Goal: Task Accomplishment & Management: Manage account settings

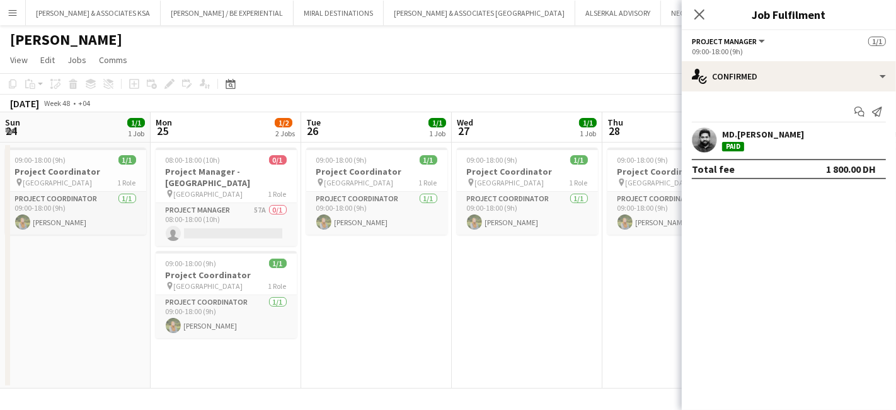
scroll to position [0, 398]
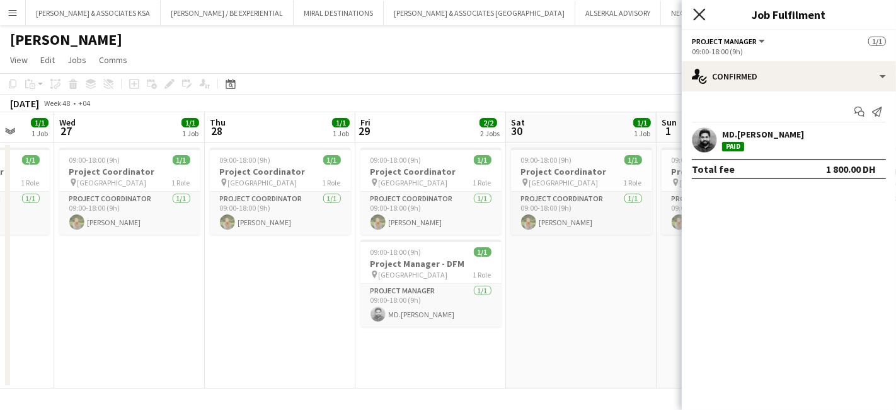
click at [700, 9] on icon "Close pop-in" at bounding box center [699, 14] width 12 height 12
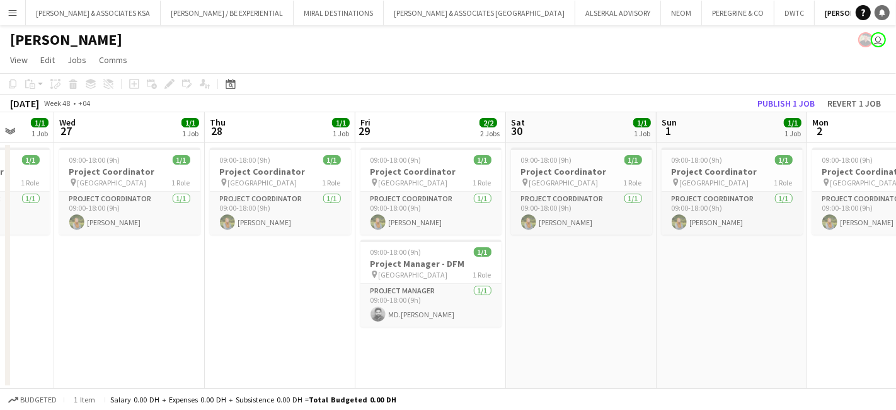
click at [889, 12] on link "Notifications" at bounding box center [882, 12] width 15 height 15
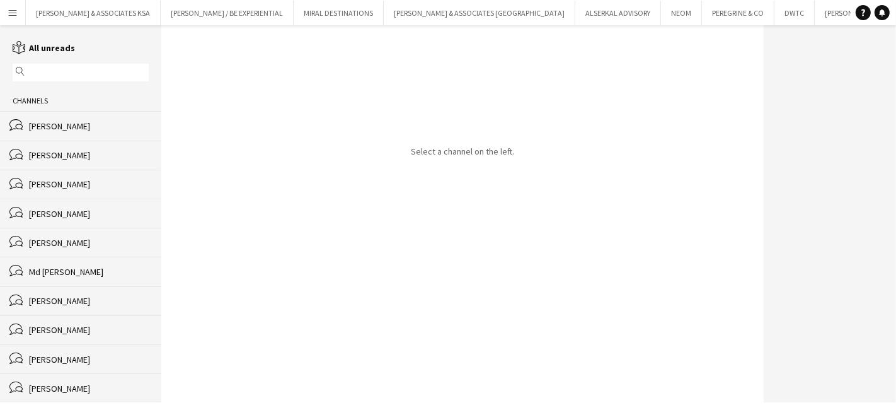
click at [60, 122] on div "Rita John" at bounding box center [89, 125] width 120 height 11
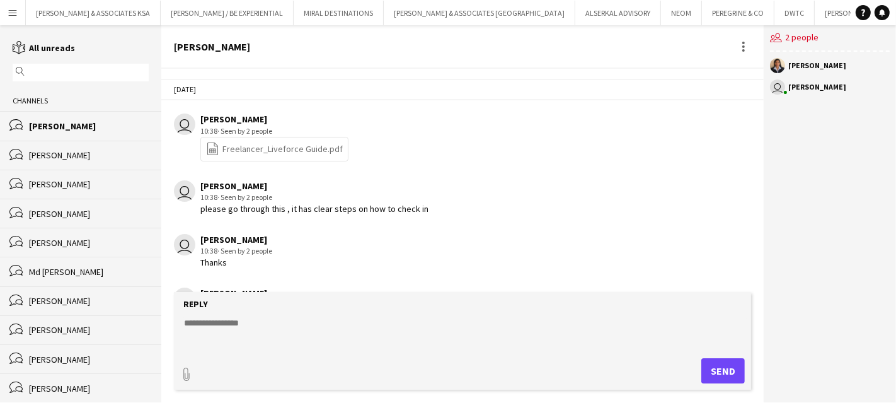
scroll to position [1952, 0]
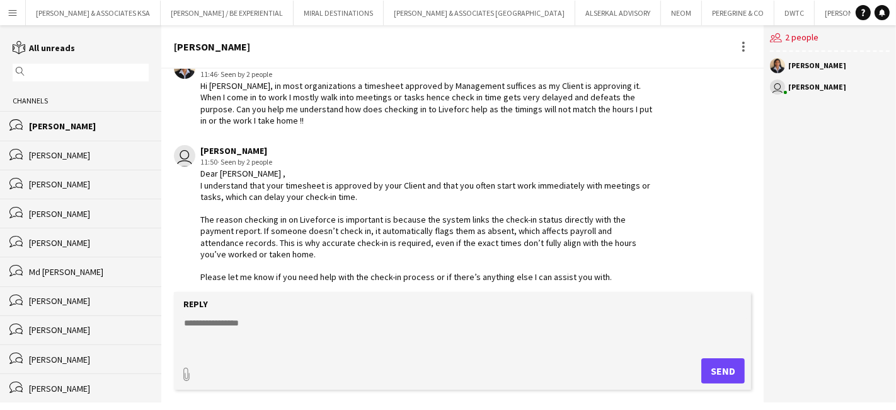
click at [14, 10] on app-icon "Menu" at bounding box center [13, 13] width 10 height 10
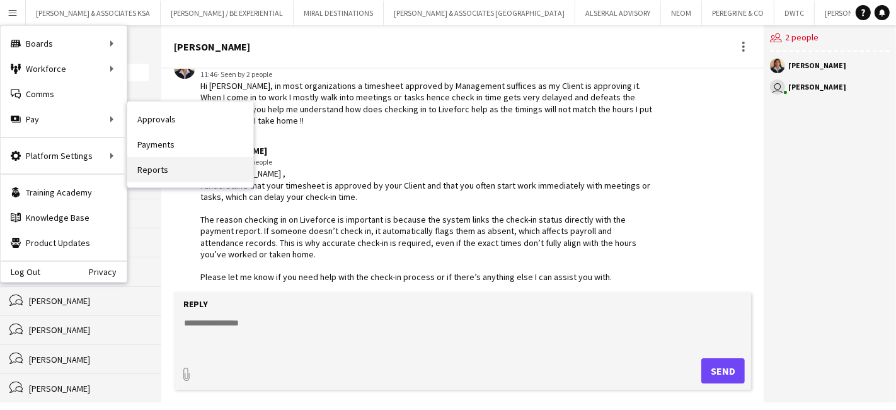
click at [141, 168] on link "Reports" at bounding box center [190, 169] width 126 height 25
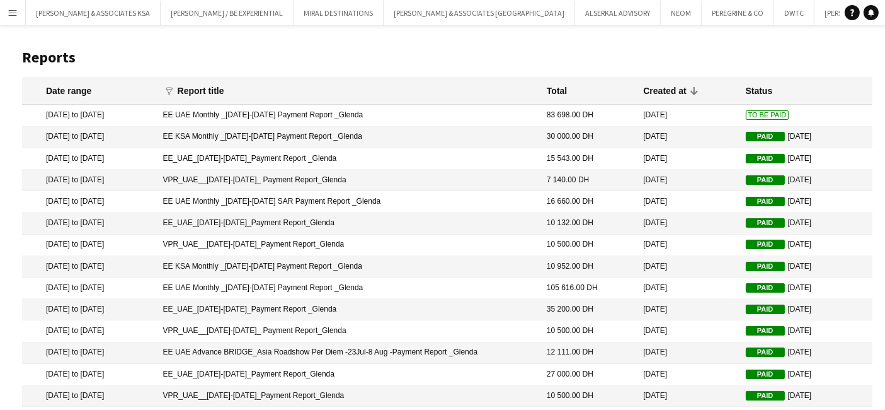
click at [482, 113] on mat-cell "EE UAE Monthly _01-31 August 2025 Payment Report _Glenda" at bounding box center [349, 115] width 384 height 21
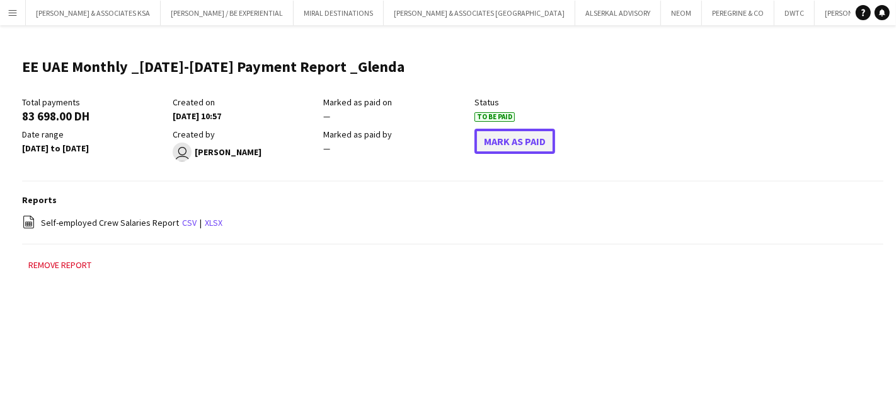
click at [519, 145] on button "Mark As Paid" at bounding box center [515, 141] width 81 height 25
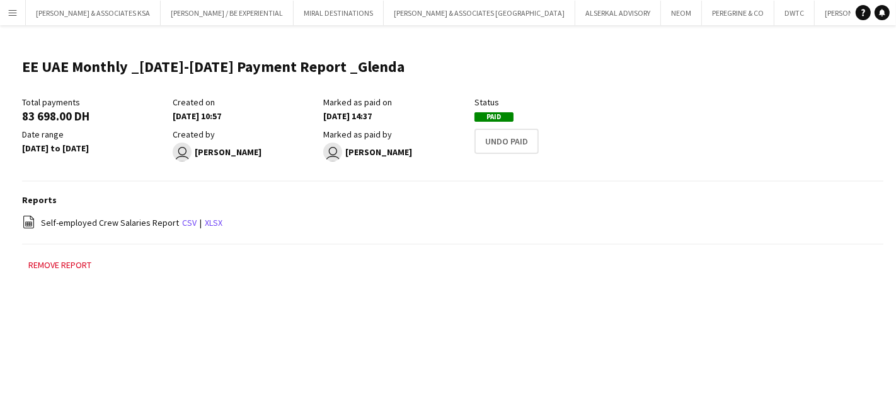
click at [14, 14] on app-icon "Menu" at bounding box center [13, 13] width 10 height 10
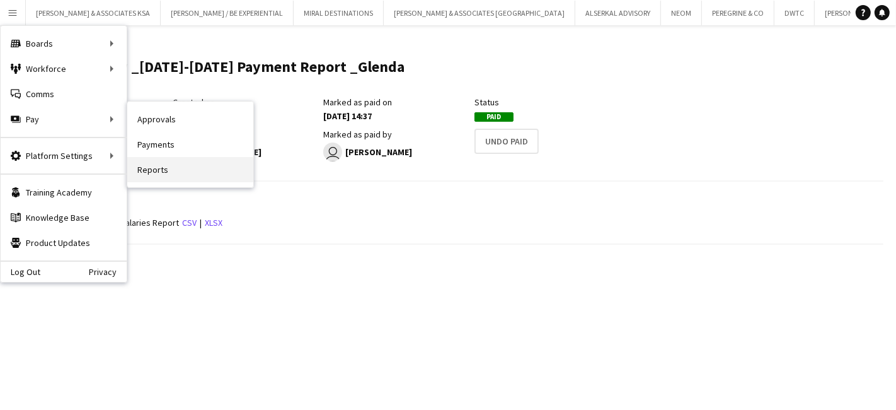
click at [142, 168] on link "Reports" at bounding box center [190, 169] width 126 height 25
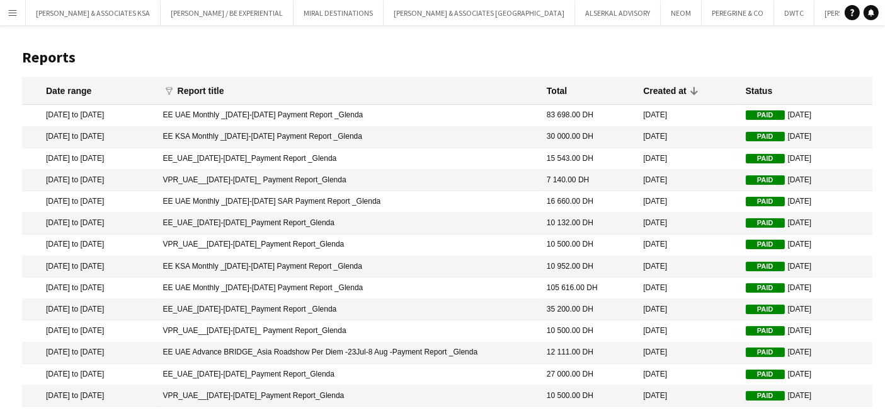
click at [513, 119] on mat-cell "EE UAE Monthly _01-31 August 2025 Payment Report _Glenda" at bounding box center [349, 115] width 384 height 21
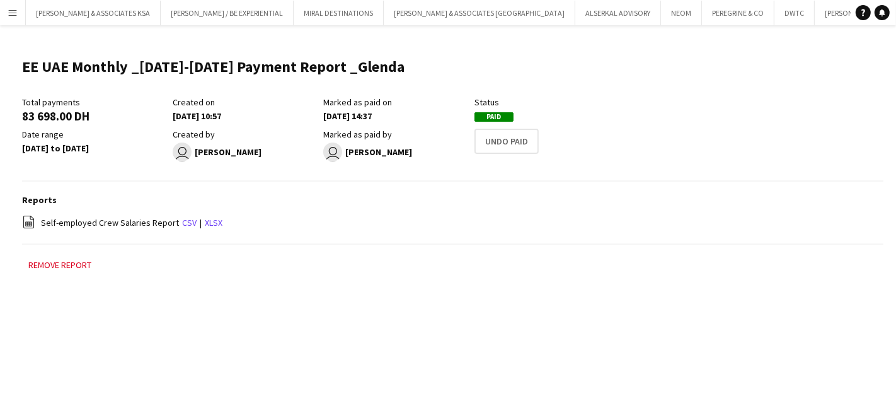
click at [5, 11] on button "Menu" at bounding box center [12, 12] width 25 height 25
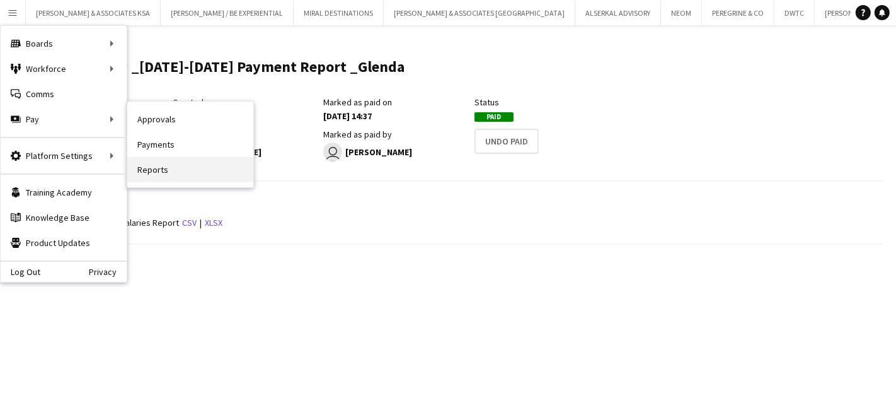
click at [149, 173] on link "Reports" at bounding box center [190, 169] width 126 height 25
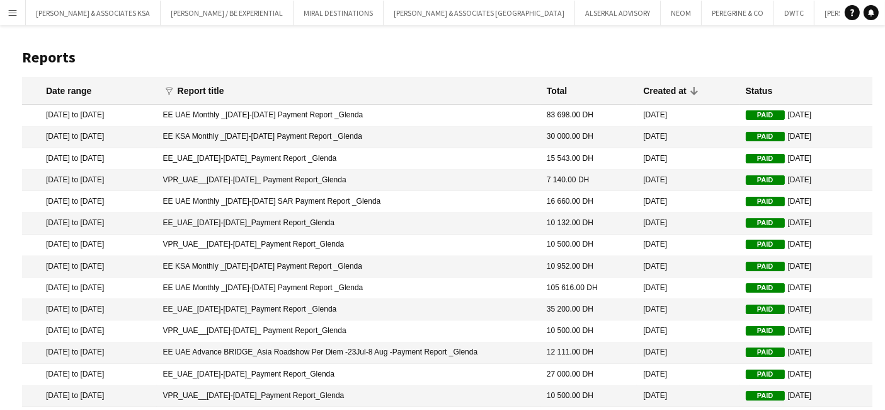
click at [515, 135] on mat-cell "EE KSA Monthly _01-31 August 2025 Payment Report _Glenda" at bounding box center [349, 137] width 384 height 21
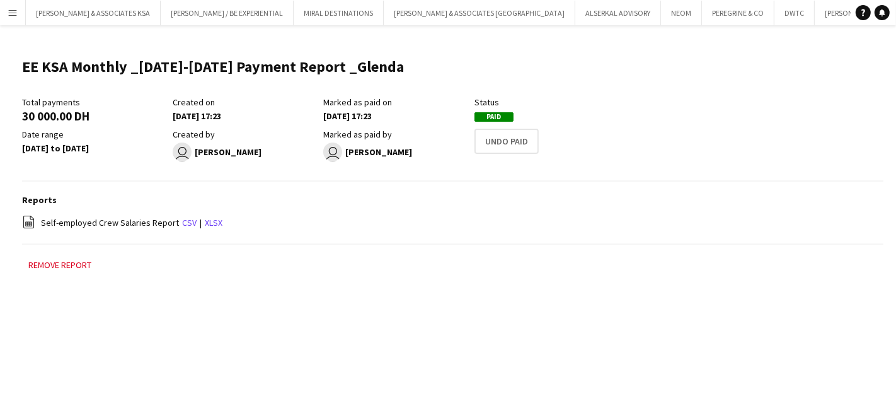
click at [16, 13] on app-icon "Menu" at bounding box center [13, 13] width 10 height 10
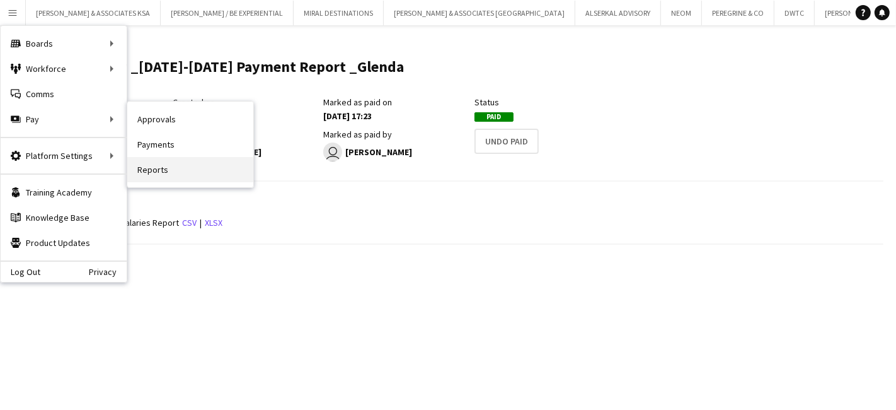
click at [175, 167] on link "Reports" at bounding box center [190, 169] width 126 height 25
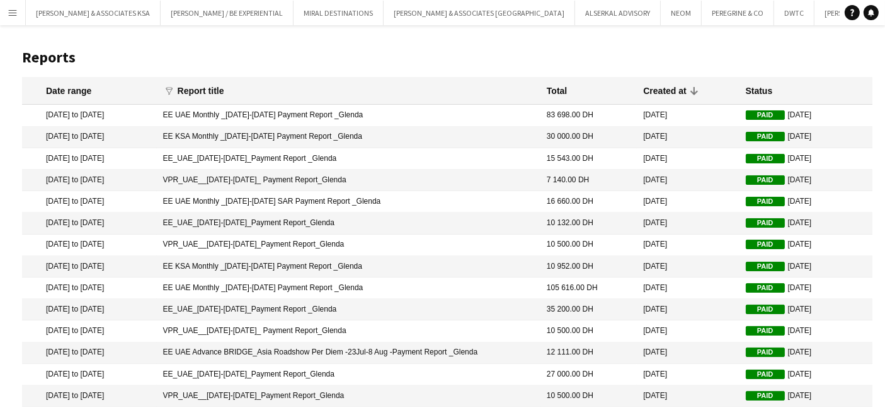
click at [20, 9] on button "Menu" at bounding box center [12, 12] width 25 height 25
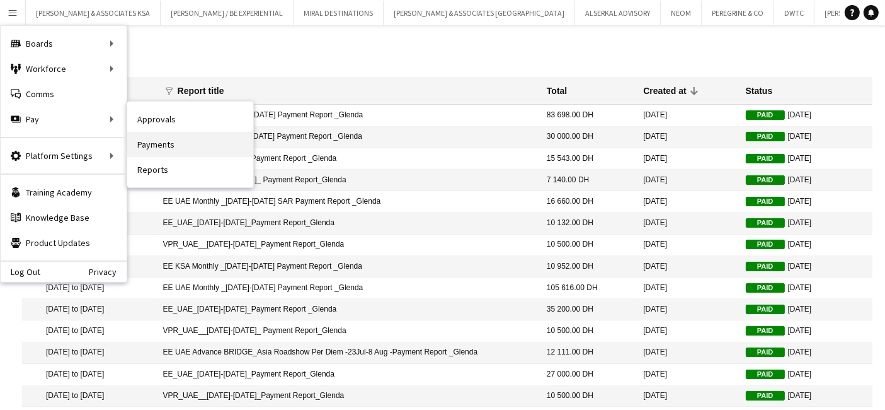
click at [152, 142] on link "Payments" at bounding box center [190, 144] width 126 height 25
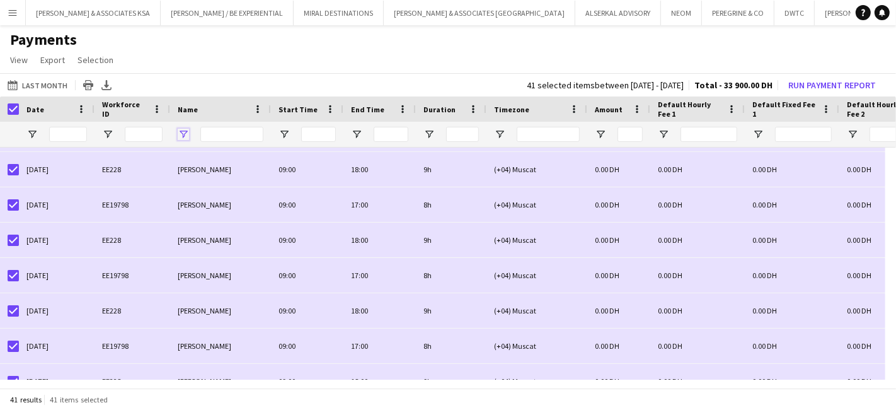
click at [181, 132] on span "Open Filter Menu" at bounding box center [183, 134] width 11 height 11
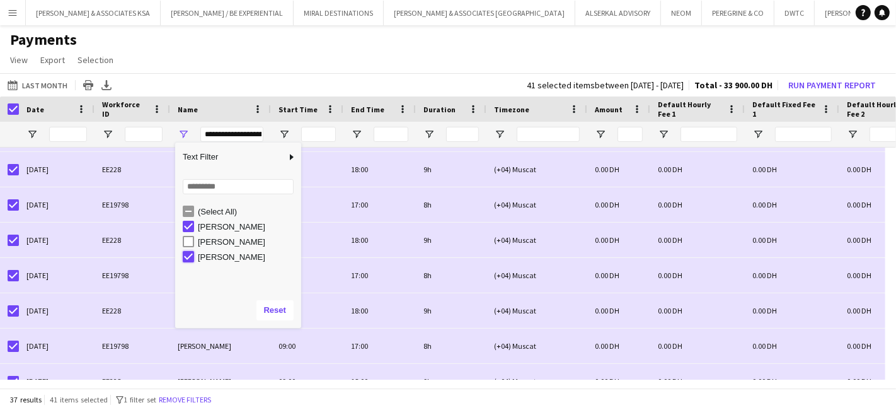
type input "**********"
click at [212, 67] on app-page-menu "View Customise view Customise filters Reset Filters Reset View Reset All Export…" at bounding box center [448, 61] width 896 height 24
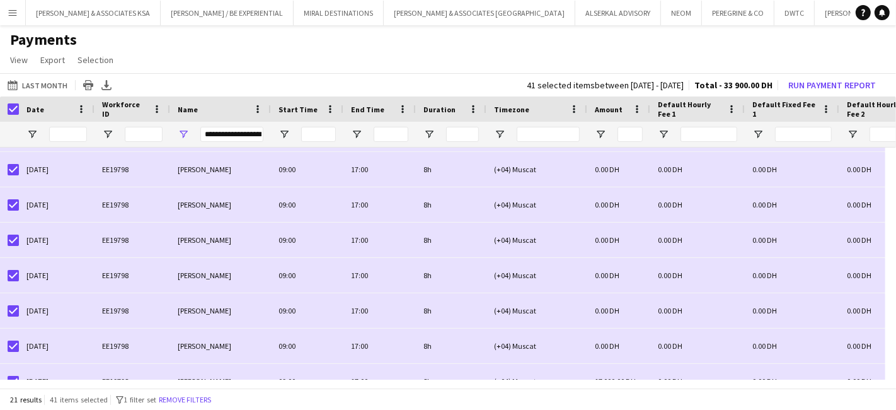
click at [194, 51] on app-page-menu "View Customise view Customise filters Reset Filters Reset View Reset All Export…" at bounding box center [448, 61] width 896 height 24
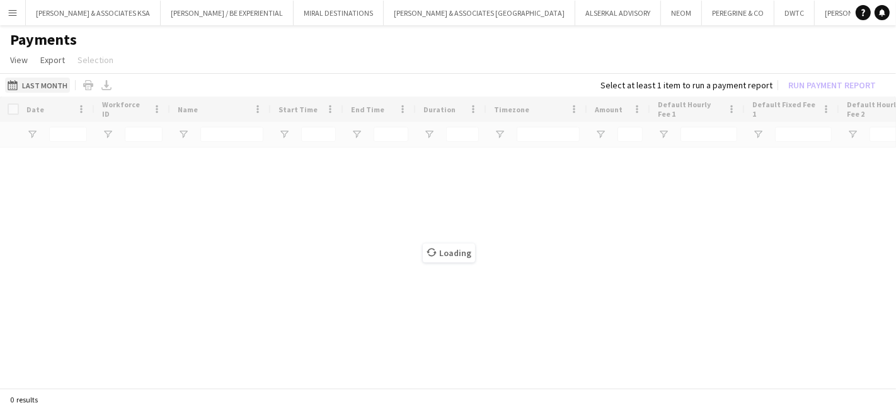
click at [38, 81] on button "Last Month Last Month" at bounding box center [37, 85] width 65 height 15
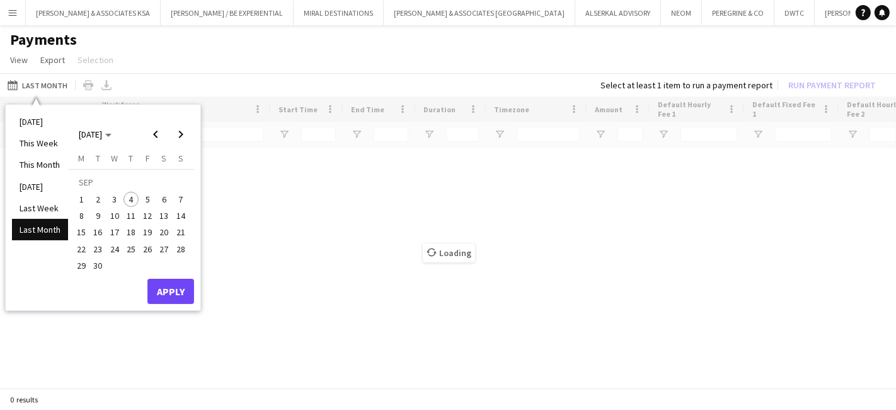
click at [130, 60] on app-page-menu "View Customise view Customise filters Reset Filters Reset View Reset All Export…" at bounding box center [448, 61] width 896 height 24
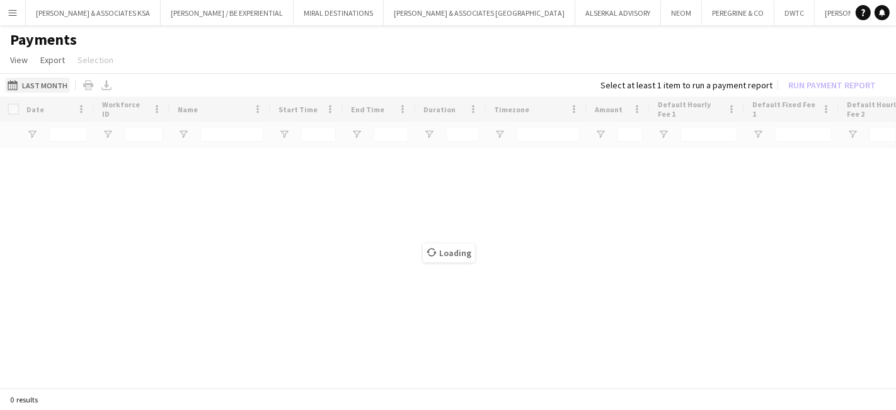
click at [40, 82] on button "Last Month Last Month" at bounding box center [37, 85] width 65 height 15
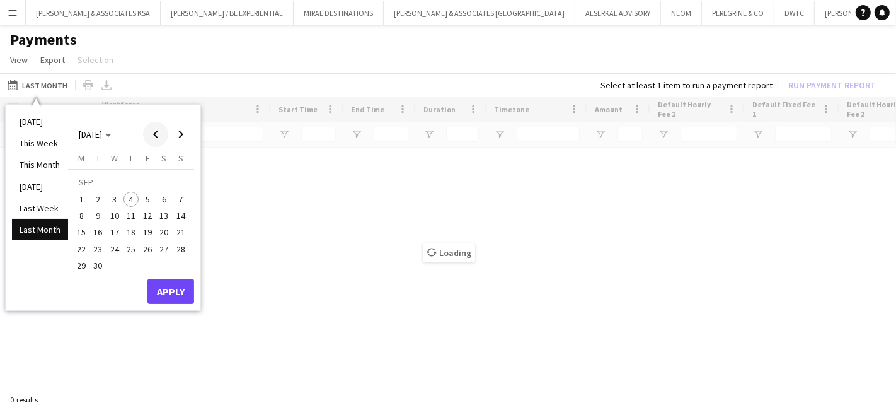
click at [153, 138] on span "Previous month" at bounding box center [155, 134] width 25 height 25
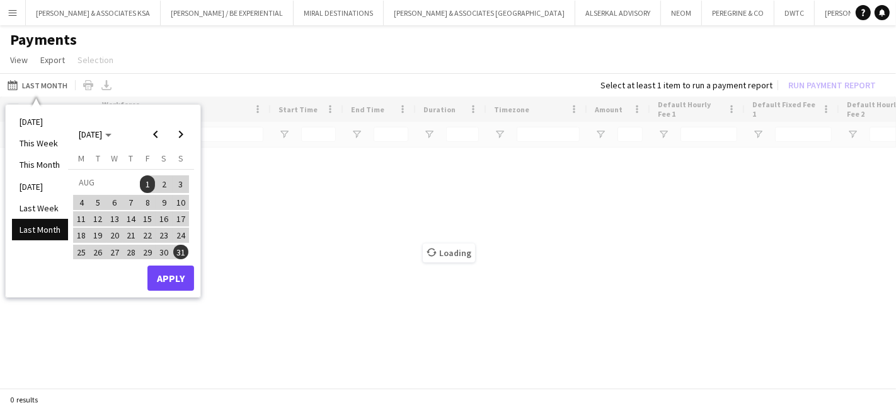
type input "**********"
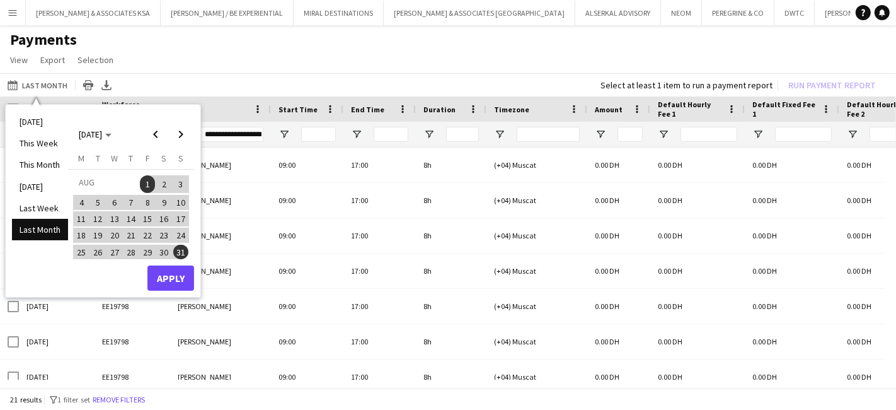
click at [222, 67] on app-page-menu "View Customise view Customise filters Reset Filters Reset View Reset All Export…" at bounding box center [448, 61] width 896 height 24
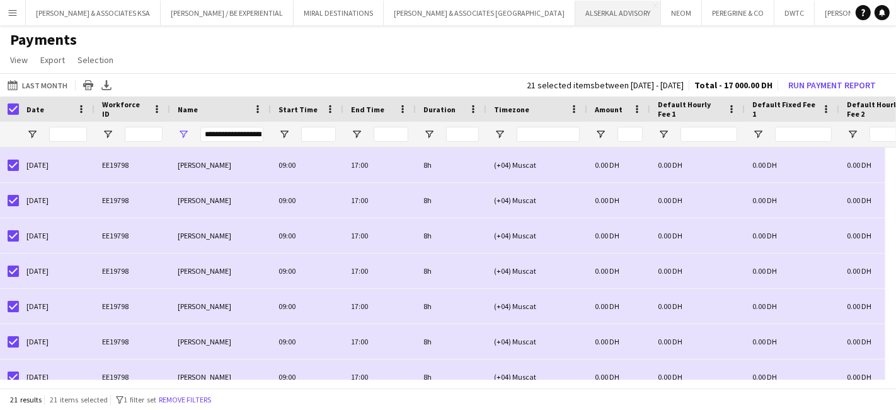
click at [575, 12] on button "ALSERKAL ADVISORY Close" at bounding box center [618, 13] width 86 height 25
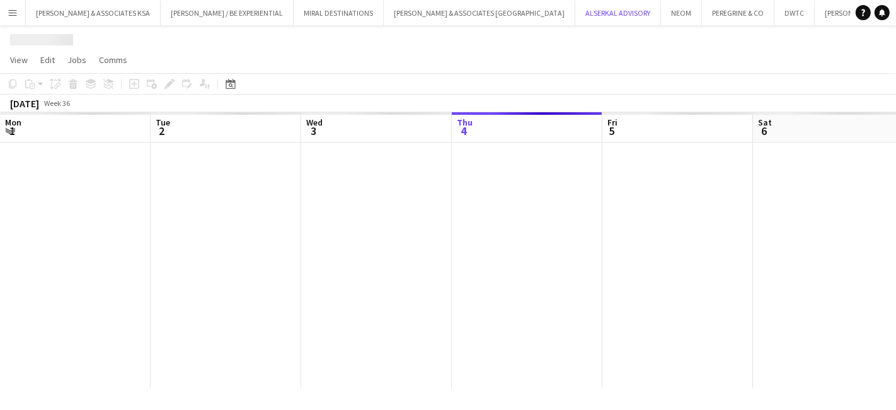
scroll to position [0, 301]
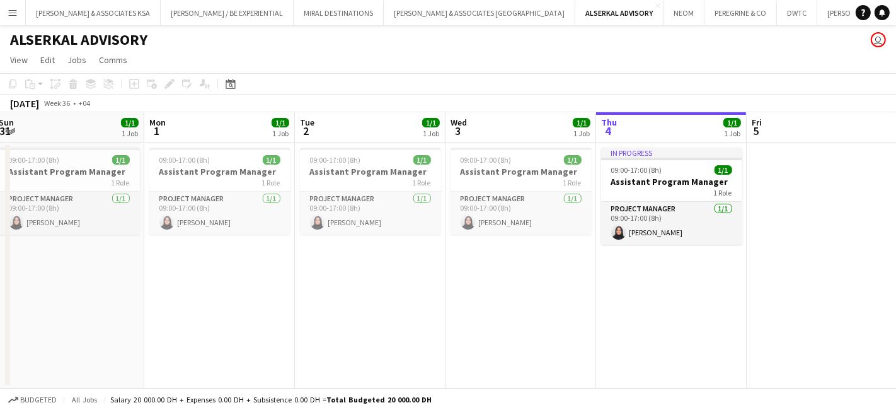
drag, startPoint x: 175, startPoint y: 267, endPoint x: 637, endPoint y: 280, distance: 462.1
click at [637, 280] on app-calendar-viewport "Fri 29 Sat 30 Sun 31 1/1 1 Job Mon 1 1/1 1 Job Tue 2 1/1 1 Job Wed 3 1/1 1 Job …" at bounding box center [448, 250] width 896 height 276
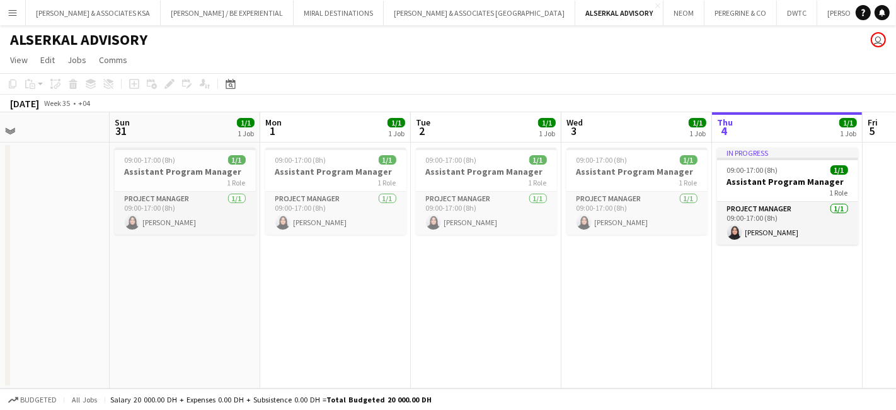
scroll to position [0, 335]
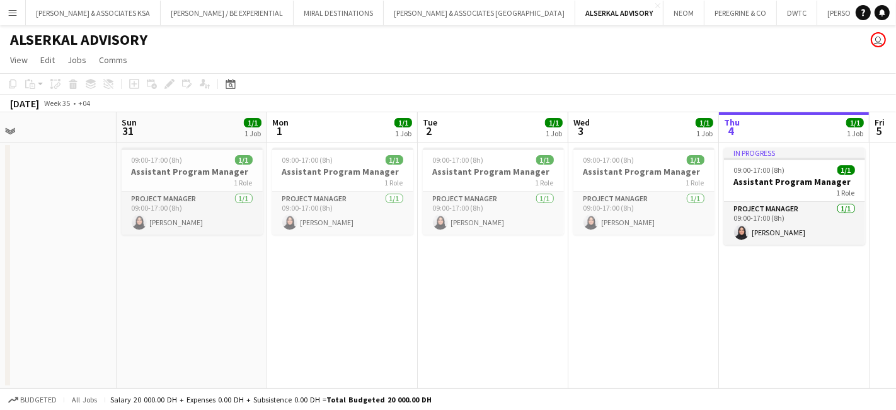
drag, startPoint x: 150, startPoint y: 257, endPoint x: 406, endPoint y: 253, distance: 256.5
click at [406, 253] on app-calendar-viewport "Thu 28 Fri 29 Sat 30 Sun 31 1/1 1 Job Mon 1 1/1 1 Job Tue 2 1/1 1 Job Wed 3 1/1…" at bounding box center [448, 250] width 896 height 276
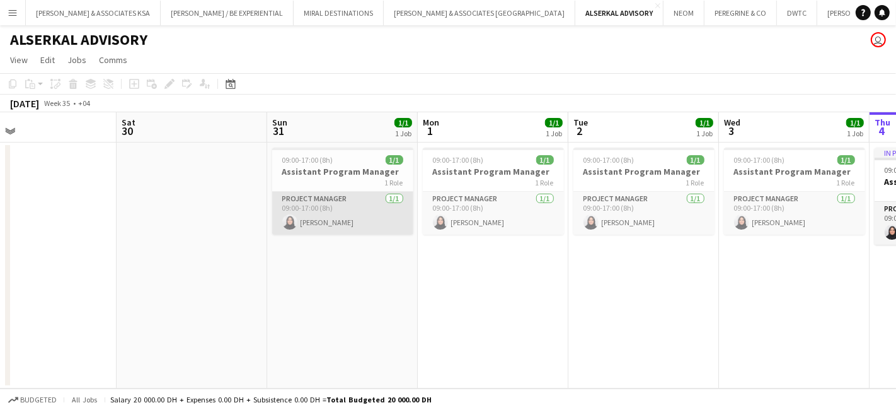
click at [314, 195] on app-card-role "Project Manager 1/1 09:00-17:00 (8h) Ekram Balgosoon" at bounding box center [342, 213] width 141 height 43
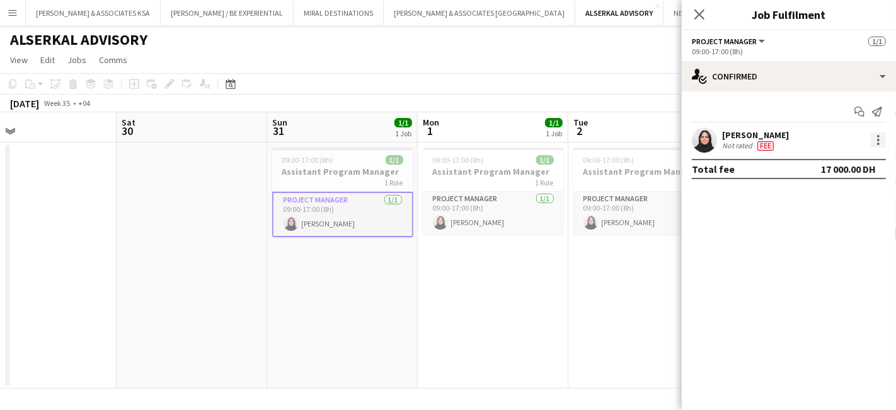
click at [878, 137] on div at bounding box center [878, 139] width 15 height 15
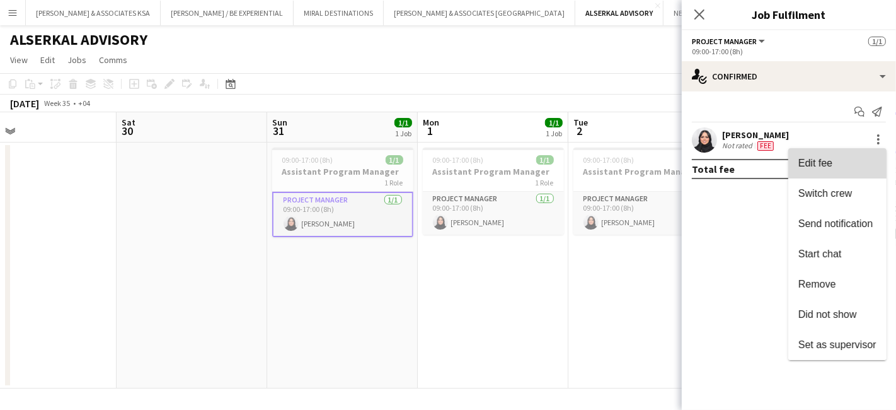
click at [839, 159] on span "Edit fee" at bounding box center [837, 163] width 78 height 11
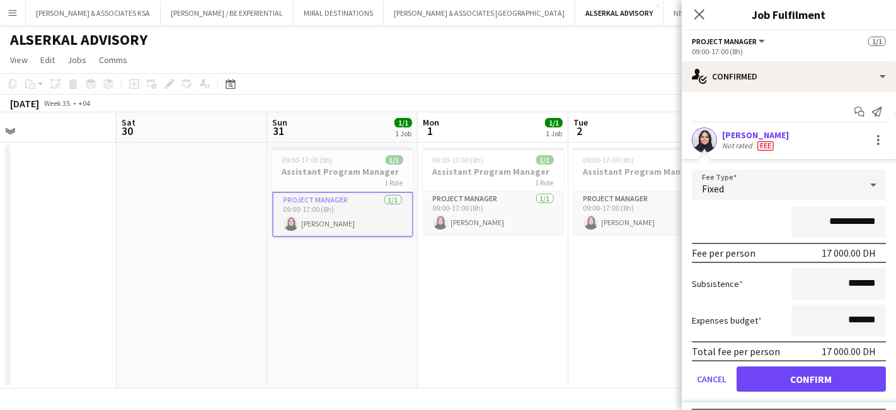
click at [866, 219] on input "**********" at bounding box center [839, 222] width 95 height 32
type input "****"
type input "*********"
click at [805, 375] on button "Confirm" at bounding box center [811, 378] width 149 height 25
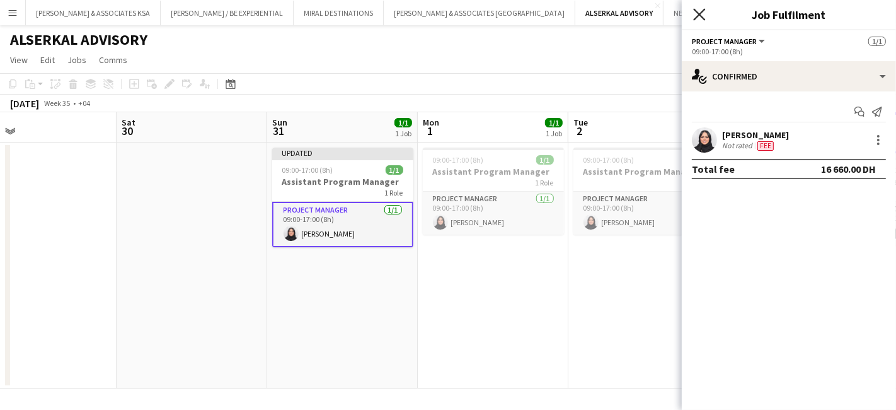
click at [698, 8] on div "Close pop-in" at bounding box center [699, 14] width 35 height 29
click at [698, 11] on icon "Close pop-in" at bounding box center [699, 14] width 12 height 12
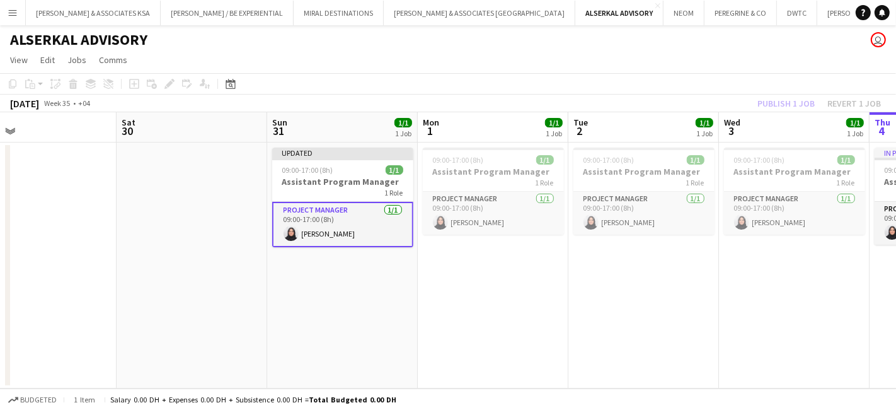
click at [778, 103] on div "Publish 1 job Revert 1 job" at bounding box center [819, 103] width 154 height 16
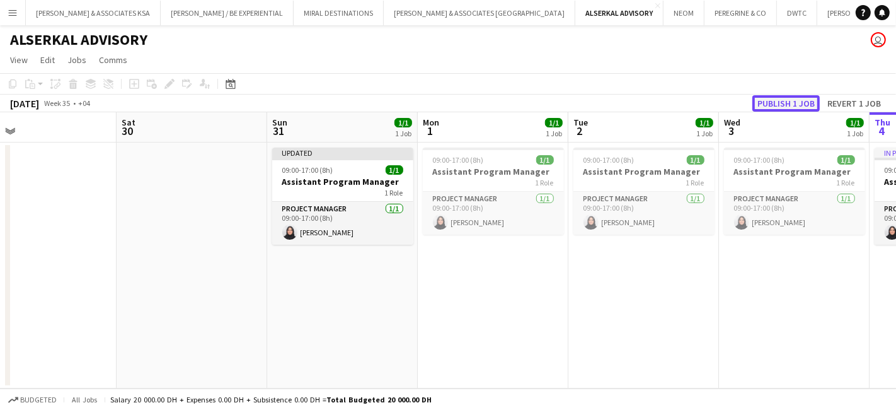
click at [778, 103] on button "Publish 1 job" at bounding box center [785, 103] width 67 height 16
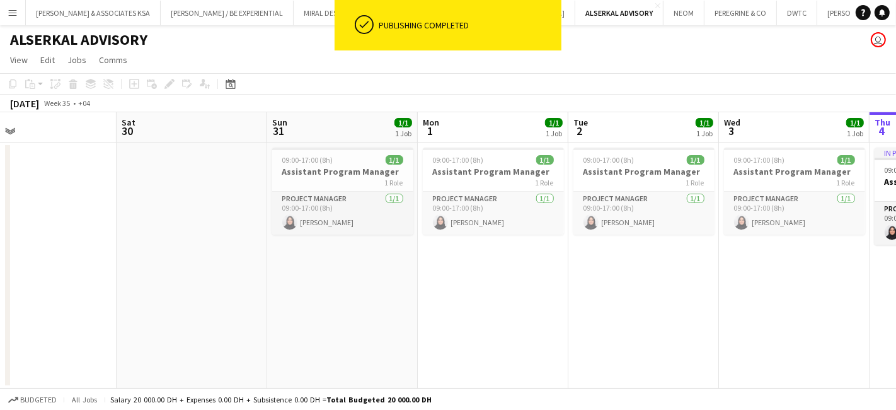
click at [11, 4] on button "Menu" at bounding box center [12, 12] width 25 height 25
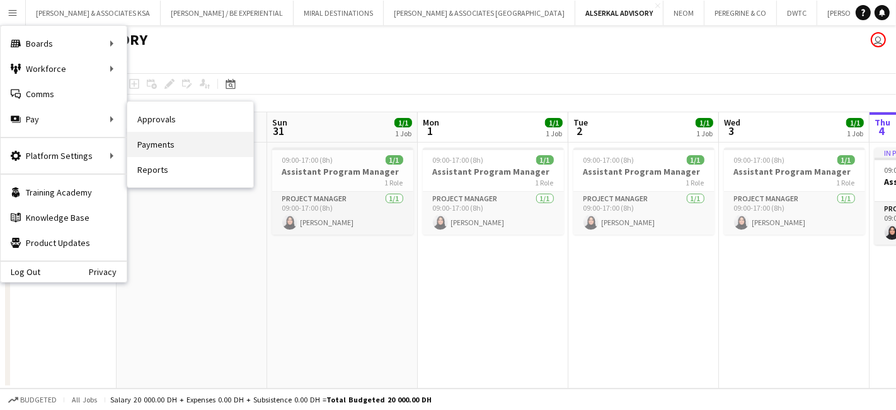
click at [181, 142] on link "Payments" at bounding box center [190, 144] width 126 height 25
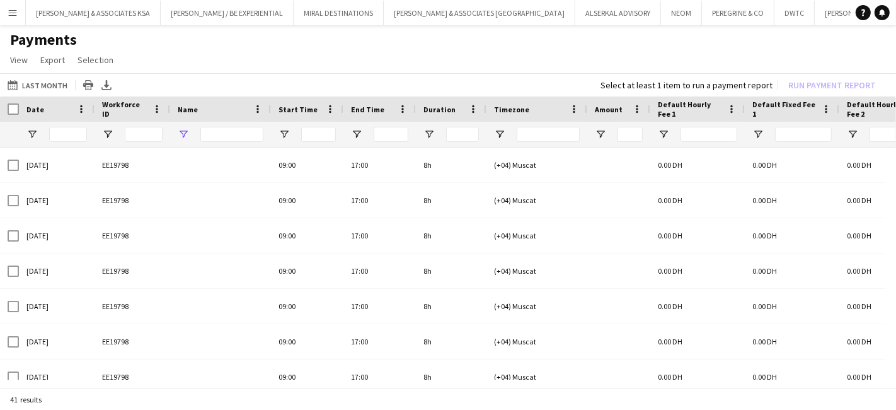
type input "**********"
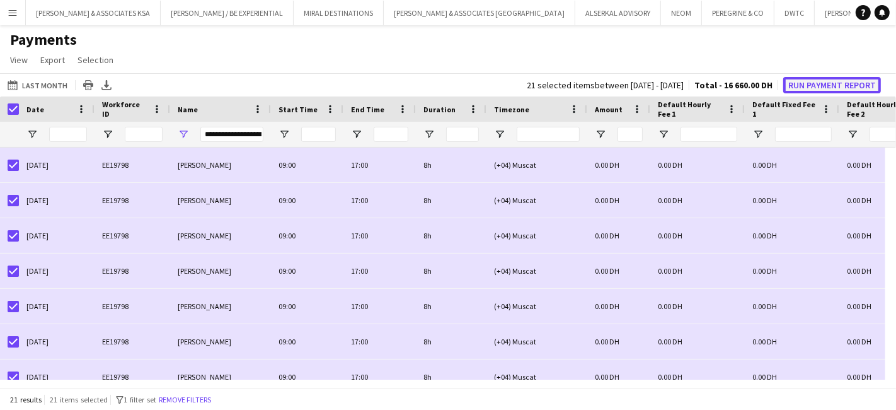
click at [799, 80] on button "Run Payment Report" at bounding box center [832, 85] width 98 height 16
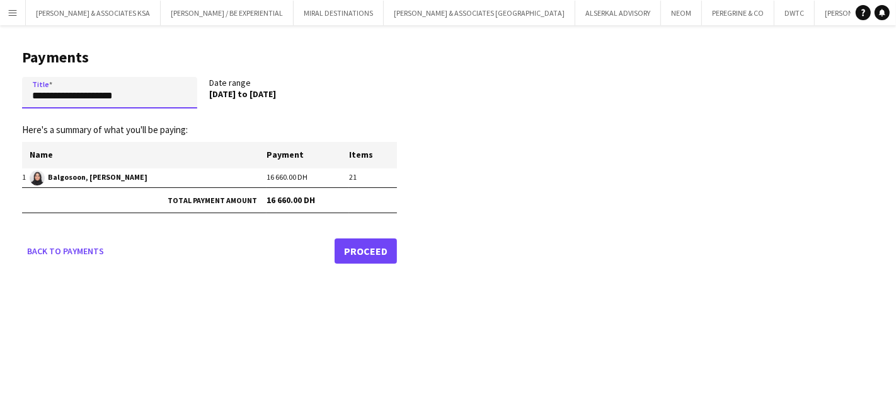
drag, startPoint x: 155, startPoint y: 105, endPoint x: 0, endPoint y: 91, distance: 155.6
click at [0, 91] on main "**********" at bounding box center [205, 153] width 410 height 257
paste input "**********"
type input "**********"
click at [384, 247] on link "Proceed" at bounding box center [366, 250] width 62 height 25
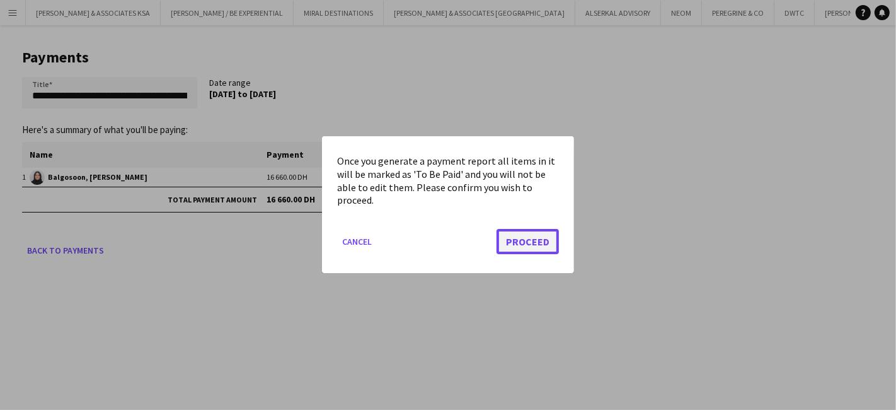
click at [546, 241] on button "Proceed" at bounding box center [528, 241] width 62 height 25
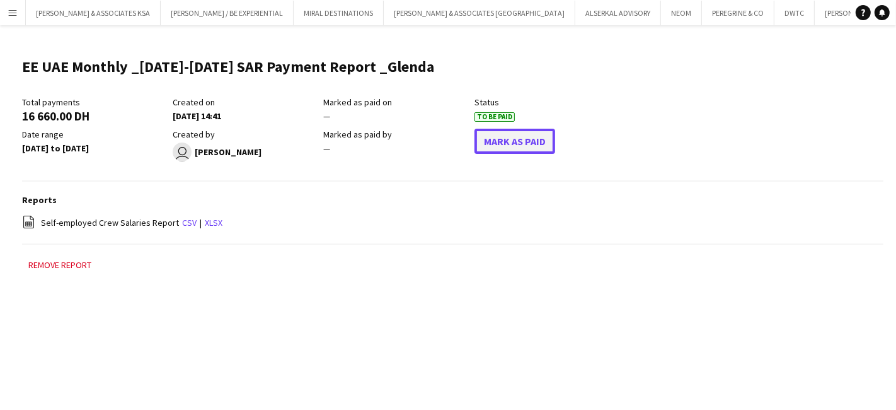
click at [493, 140] on button "Mark As Paid" at bounding box center [515, 141] width 81 height 25
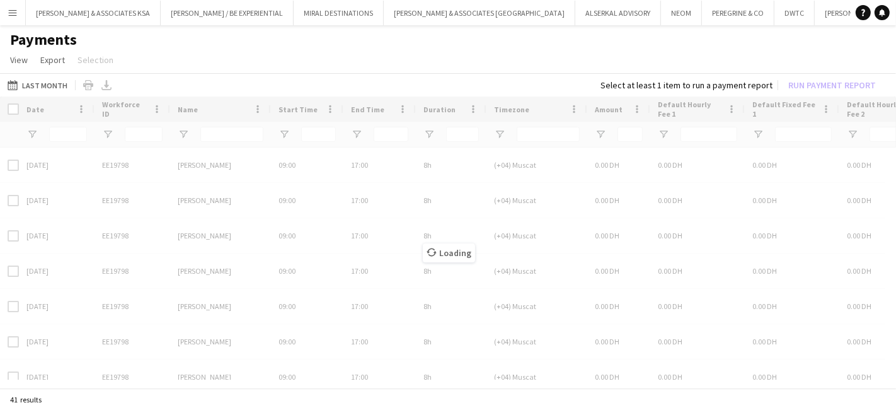
click at [19, 13] on button "Menu" at bounding box center [12, 12] width 25 height 25
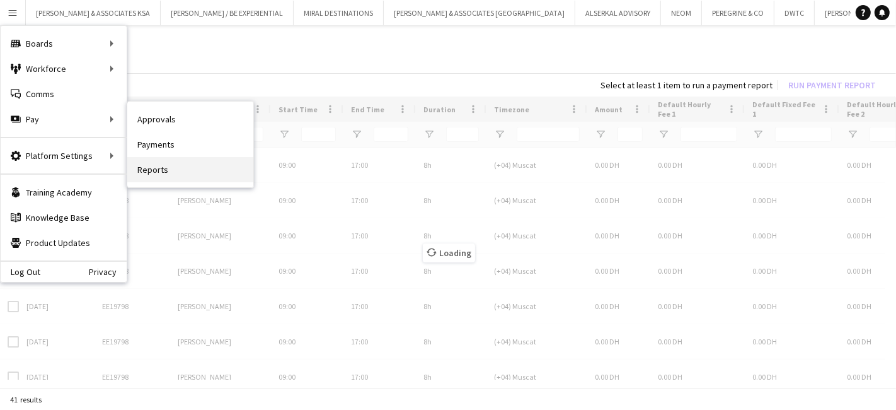
click at [158, 163] on link "Reports" at bounding box center [190, 169] width 126 height 25
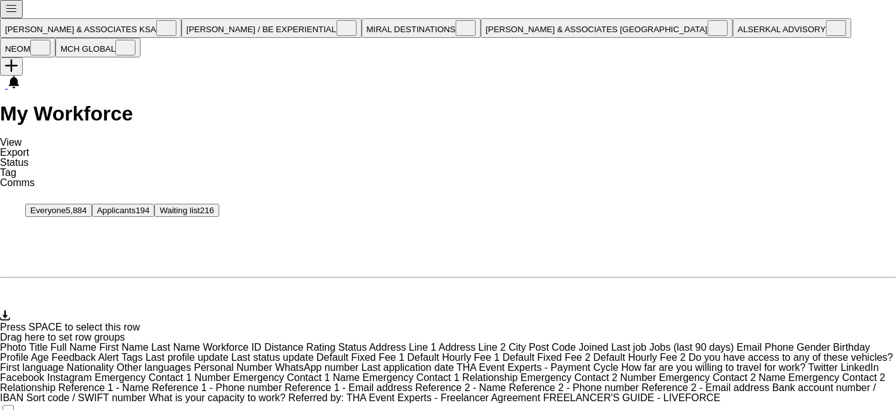
scroll to position [331, 0]
